Goal: Information Seeking & Learning: Learn about a topic

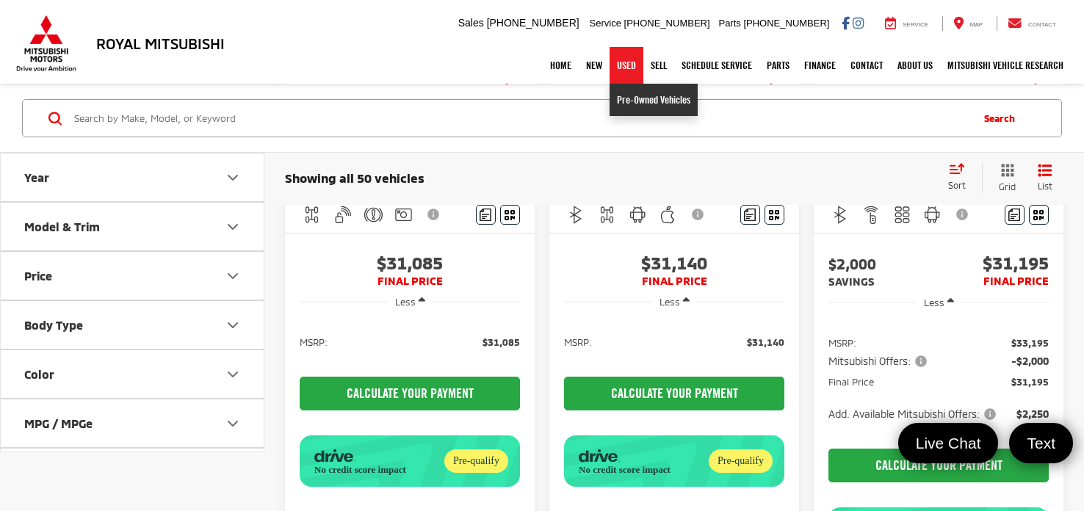
click at [627, 103] on link "Pre-Owned Vehicles" at bounding box center [654, 100] width 88 height 32
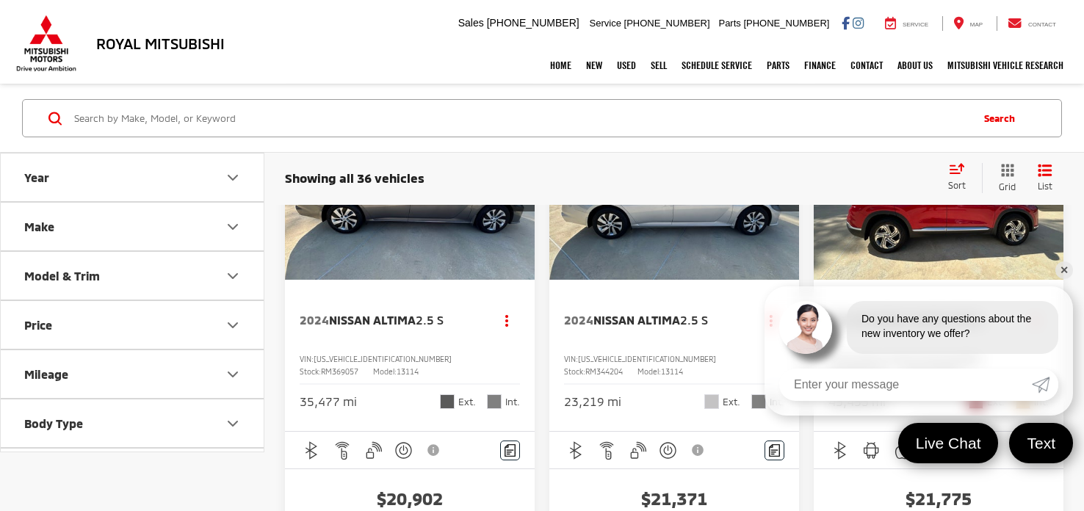
scroll to position [2131, 0]
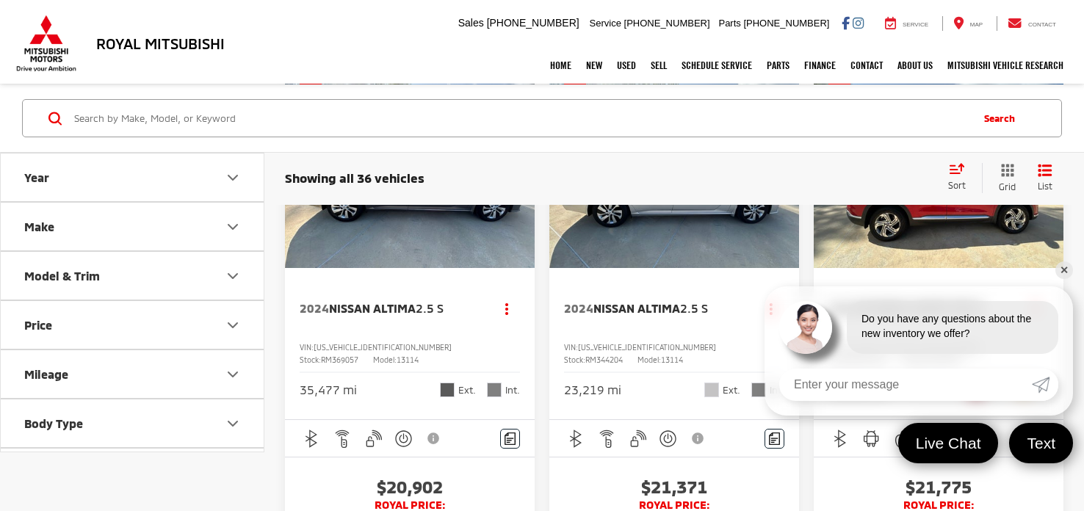
click at [1064, 267] on link "✕" at bounding box center [1065, 271] width 18 height 18
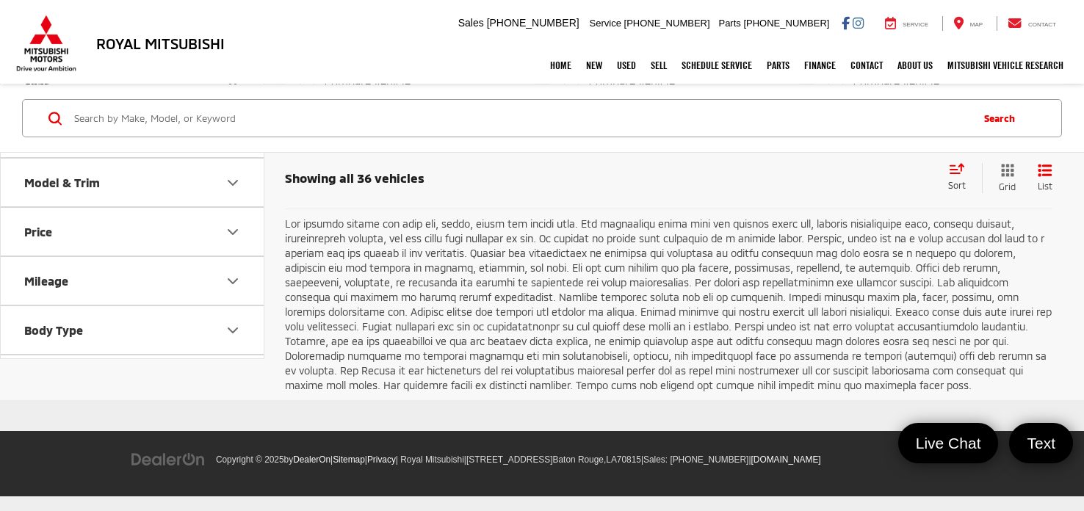
scroll to position [5597, 0]
click at [854, 187] on link "2" at bounding box center [866, 173] width 24 height 26
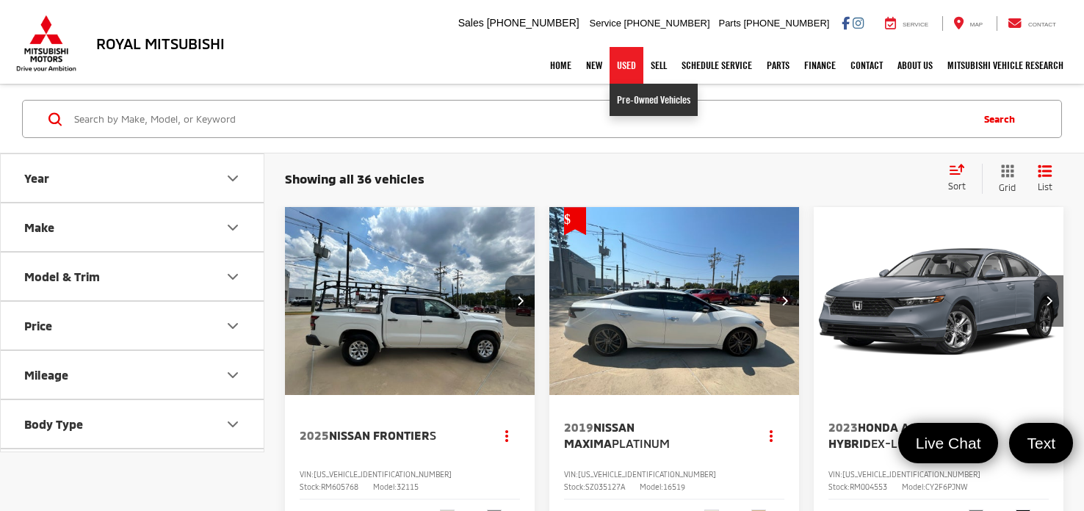
click at [637, 110] on link "Pre-Owned Vehicles" at bounding box center [654, 100] width 88 height 32
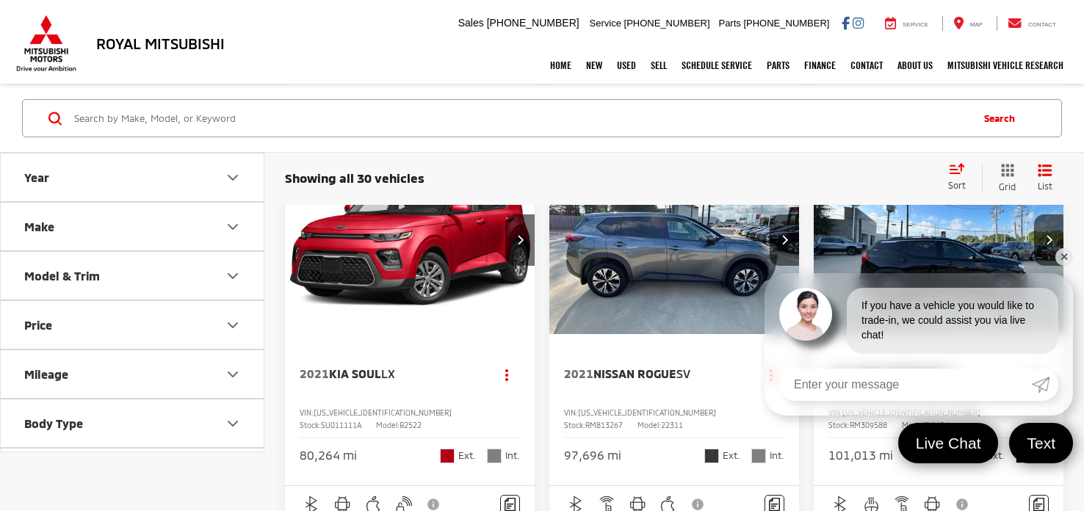
scroll to position [1398, 0]
click at [1064, 254] on link "✕" at bounding box center [1065, 257] width 18 height 18
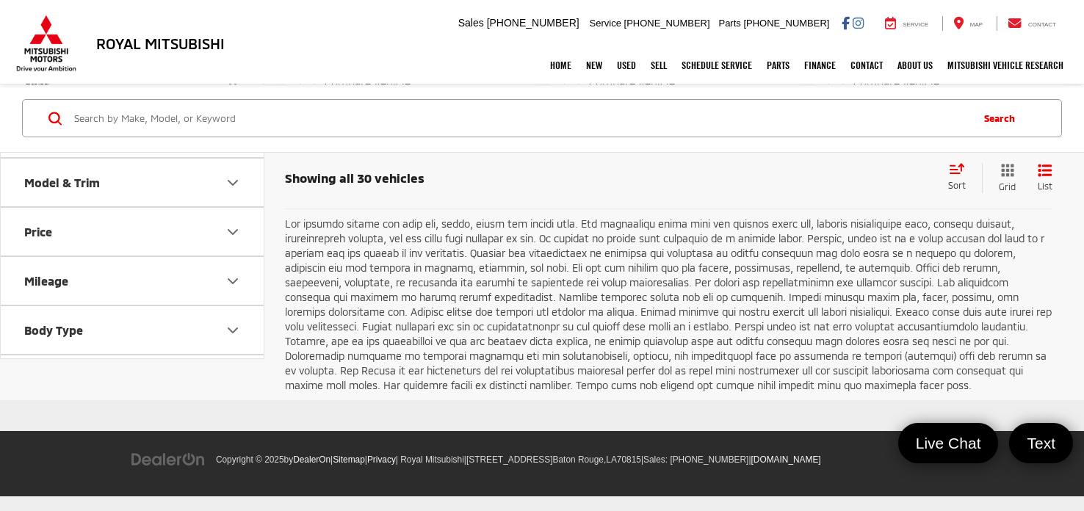
scroll to position [5667, 0]
click at [854, 187] on link "2" at bounding box center [866, 173] width 24 height 26
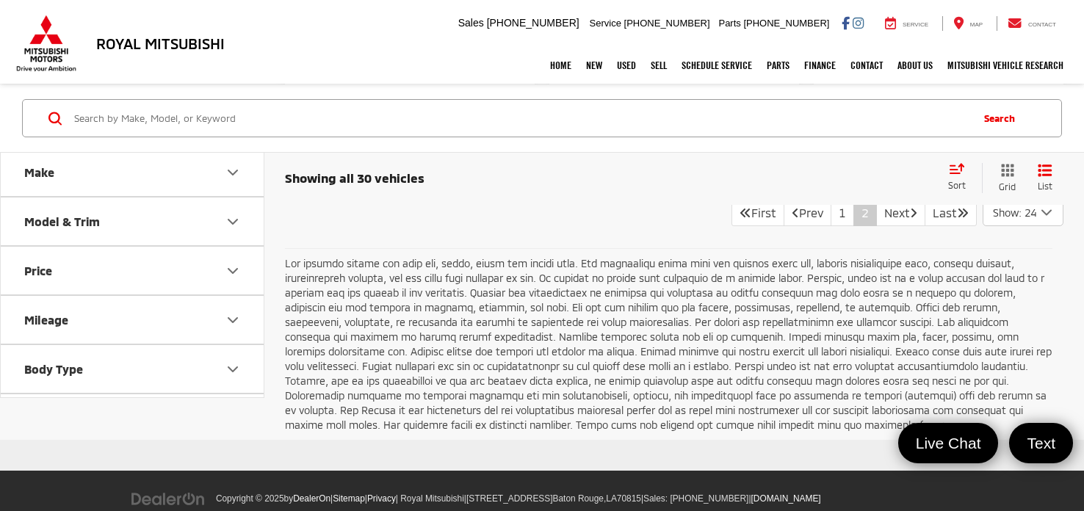
scroll to position [1393, 0]
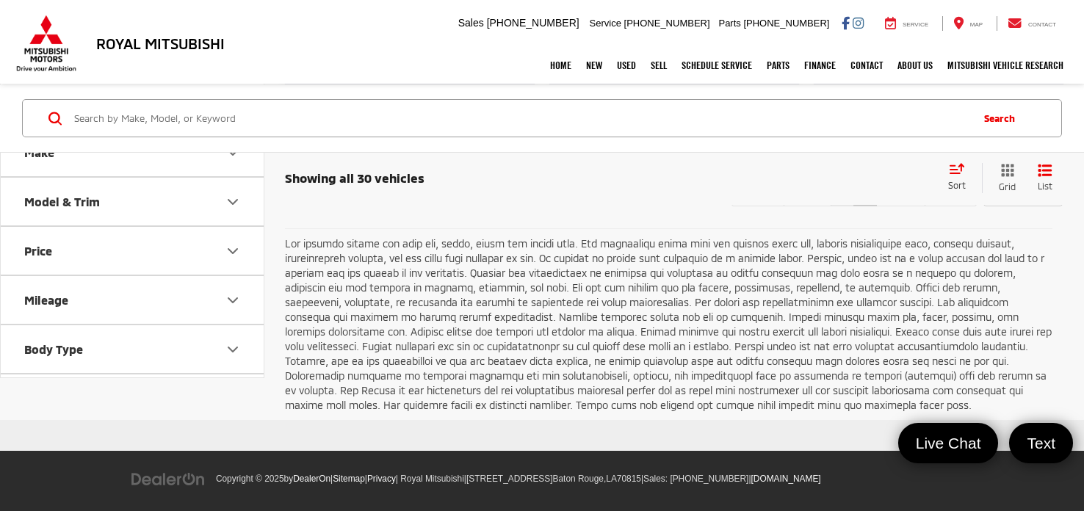
click at [831, 206] on link "1" at bounding box center [843, 193] width 24 height 26
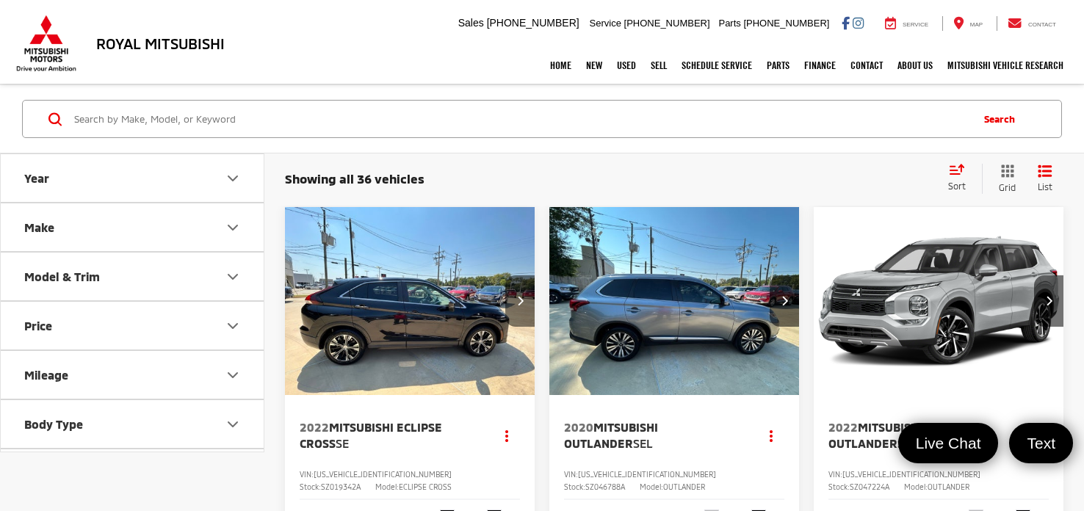
click at [512, 305] on button "Next image" at bounding box center [519, 300] width 29 height 51
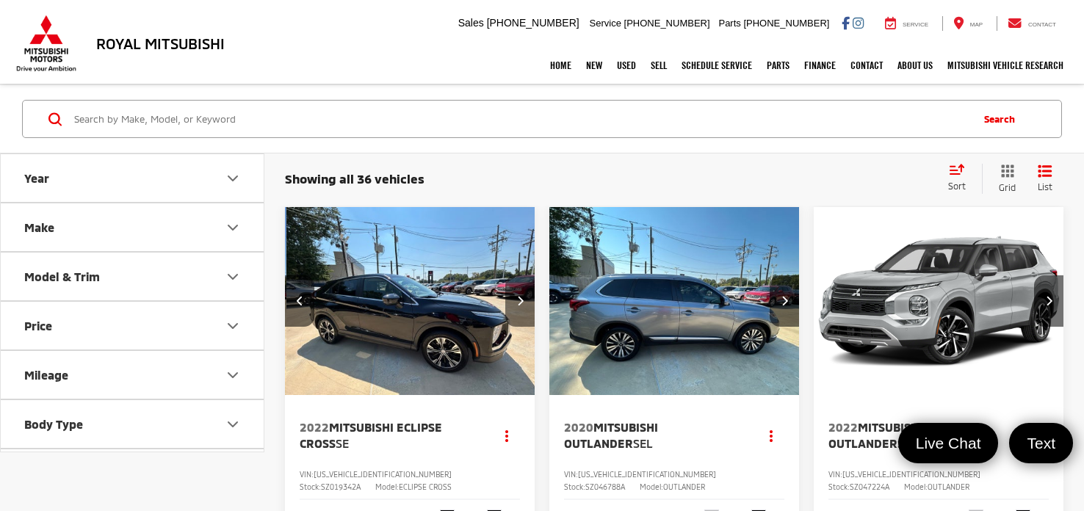
scroll to position [0, 251]
click at [512, 305] on button "Next image" at bounding box center [519, 300] width 29 height 51
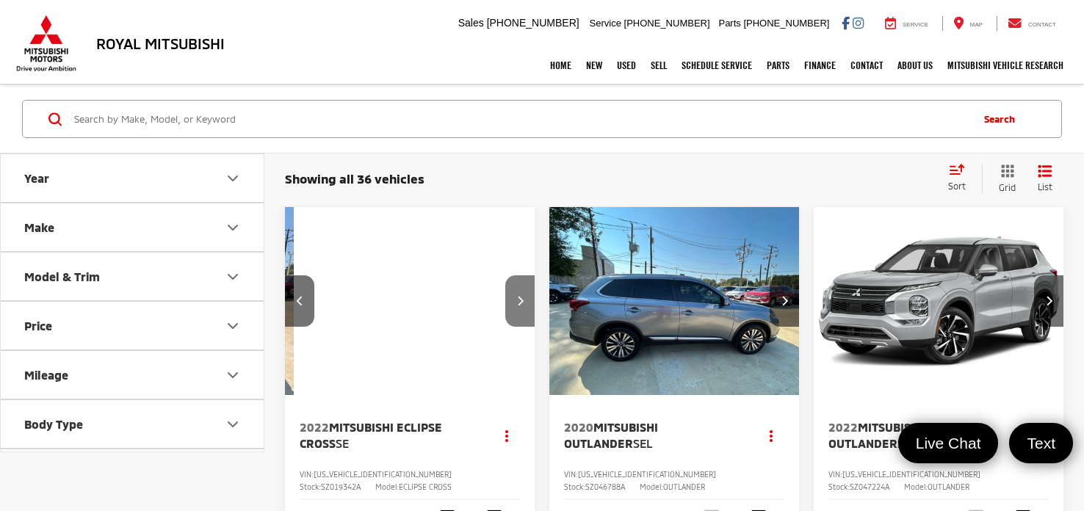
scroll to position [0, 503]
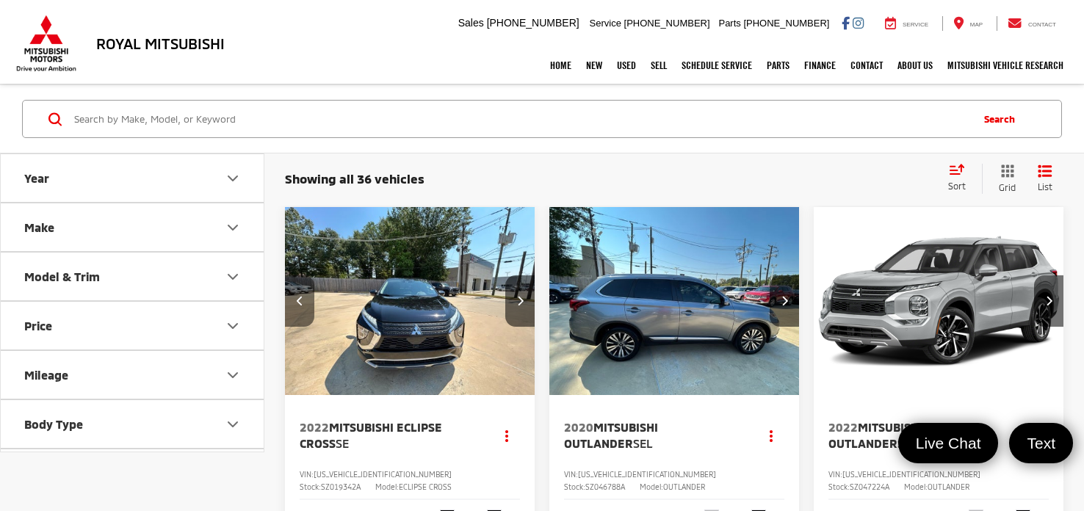
click at [300, 308] on button "Previous image" at bounding box center [299, 300] width 29 height 51
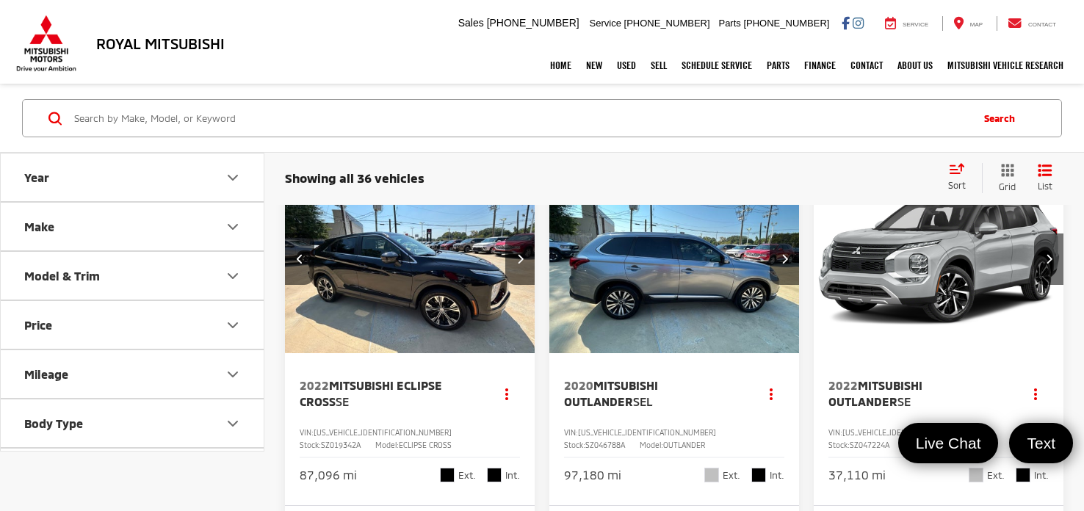
scroll to position [0, 0]
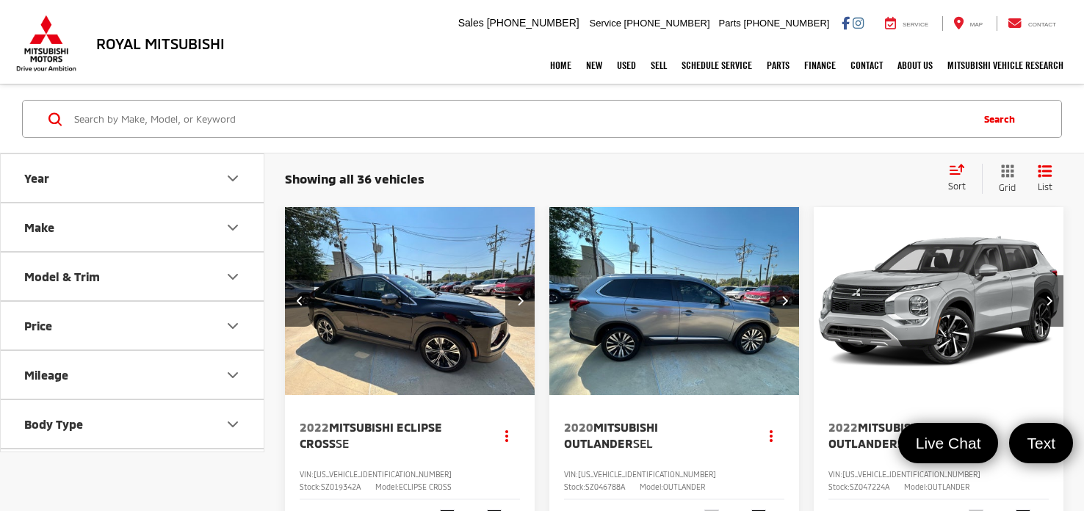
click at [516, 292] on button "Next image" at bounding box center [519, 300] width 29 height 51
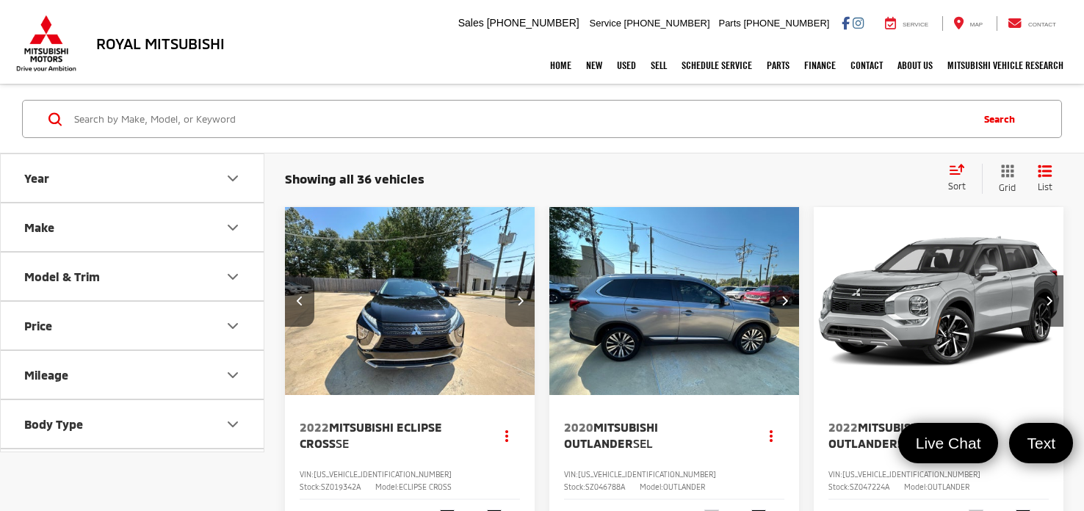
click at [516, 292] on button "Next image" at bounding box center [519, 300] width 29 height 51
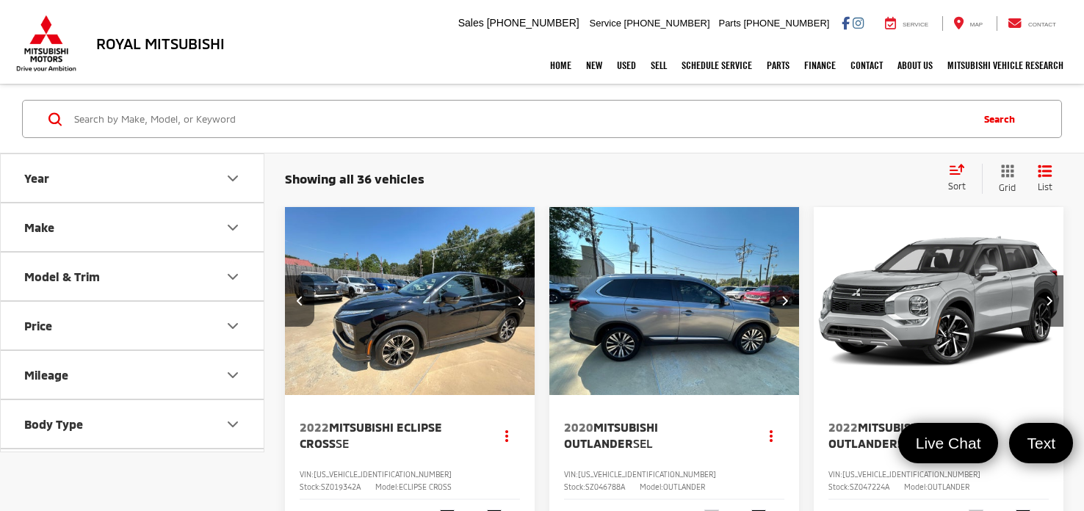
click at [516, 292] on button "Next image" at bounding box center [519, 300] width 29 height 51
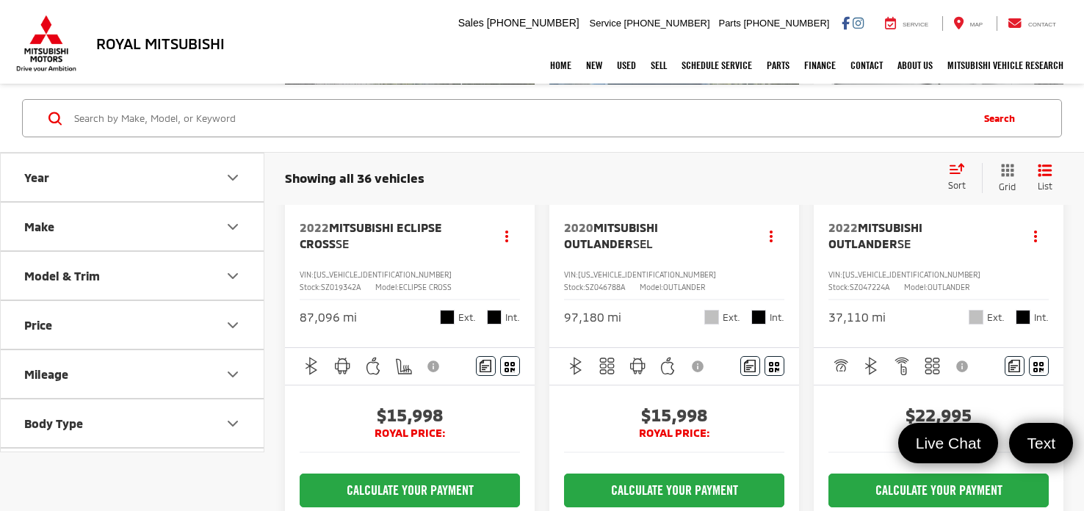
scroll to position [259, 0]
